Goal: Information Seeking & Learning: Learn about a topic

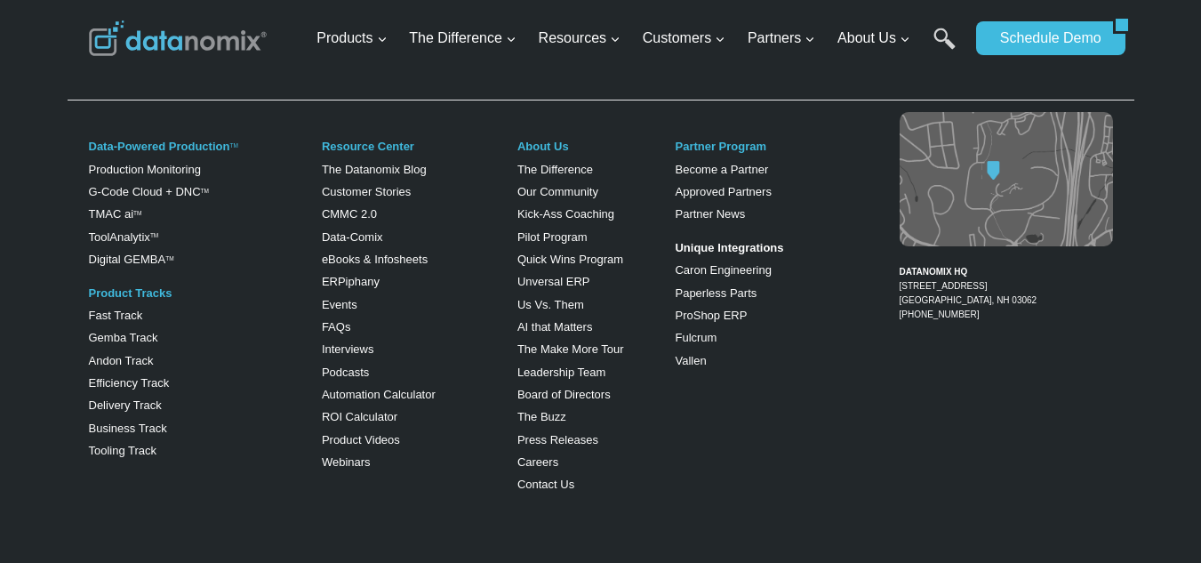
scroll to position [1127, 0]
click at [100, 311] on link "Fast Track" at bounding box center [116, 314] width 54 height 13
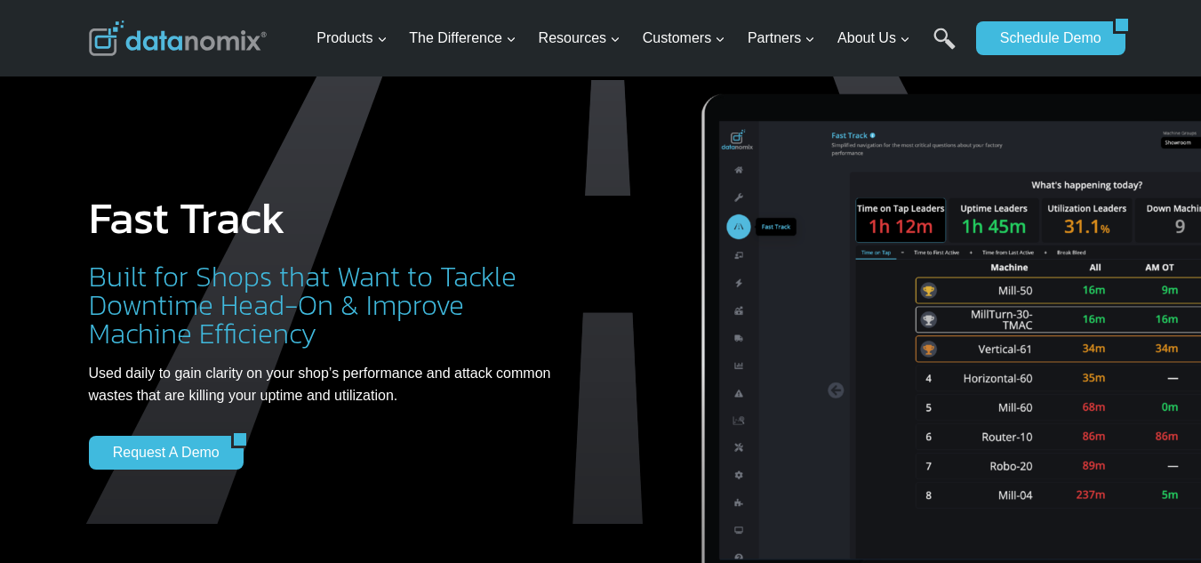
scroll to position [178, 0]
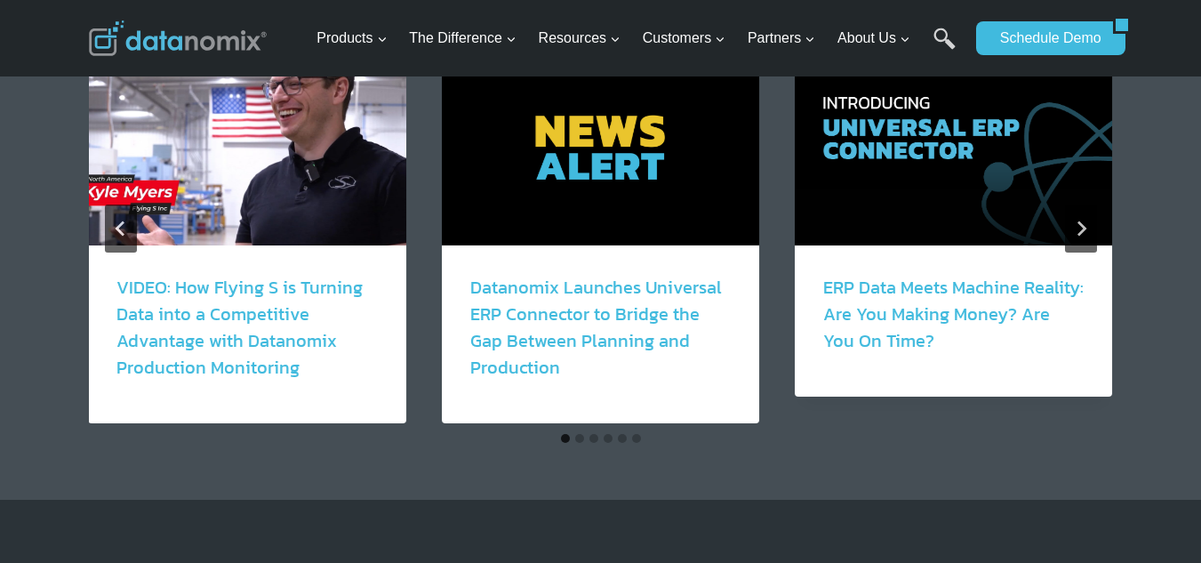
scroll to position [1956, 0]
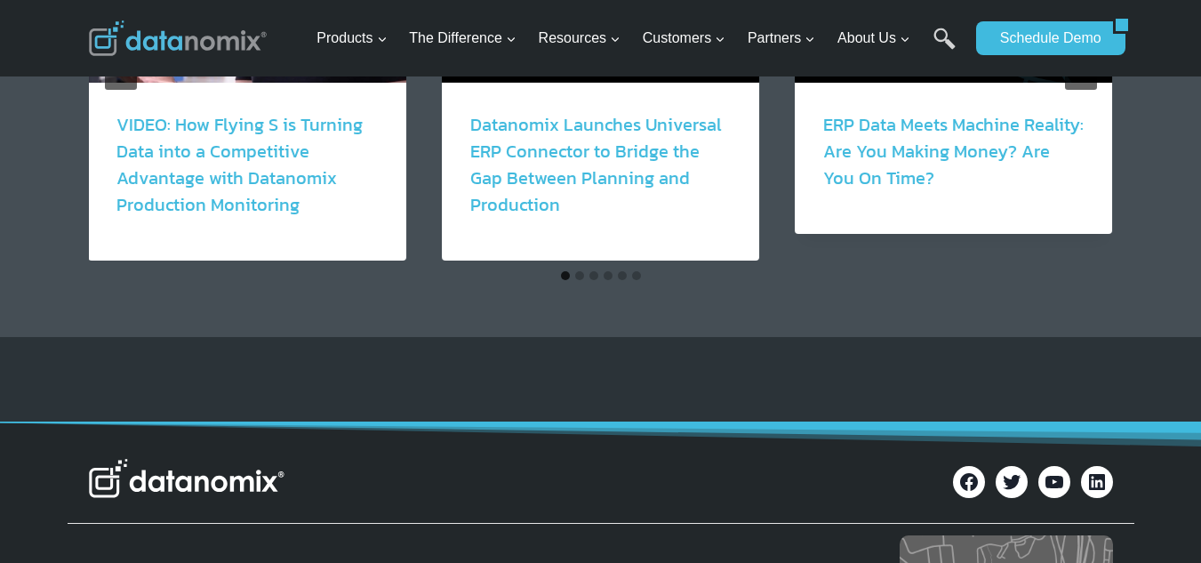
click at [580, 280] on button "Go to slide 2" at bounding box center [579, 275] width 9 height 9
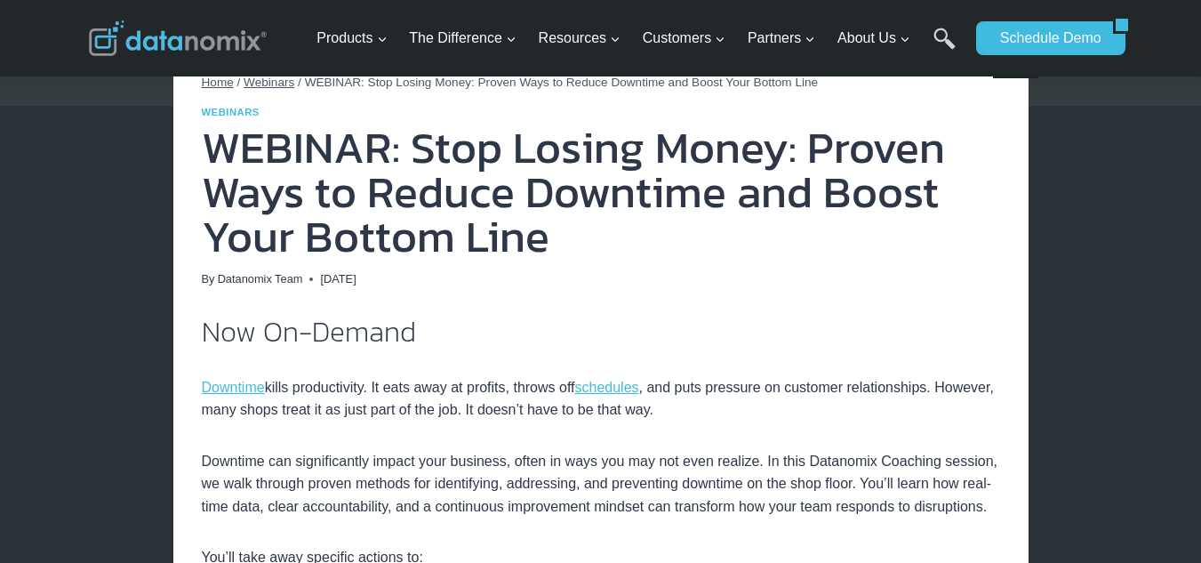
scroll to position [178, 0]
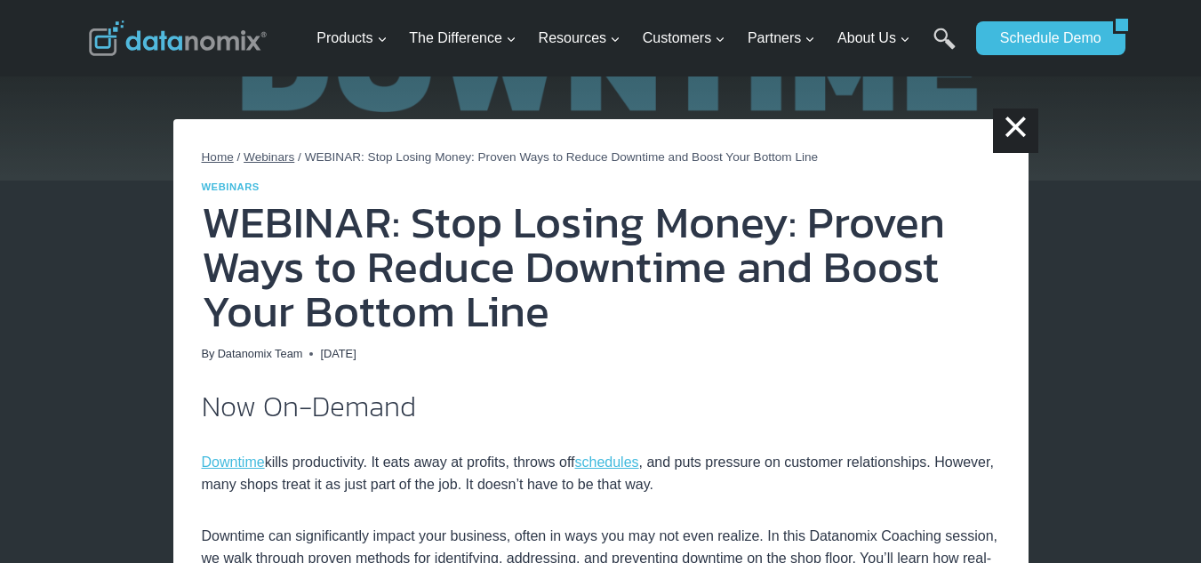
click at [224, 158] on span "Home" at bounding box center [218, 156] width 32 height 13
